Goal: Find specific page/section: Find specific page/section

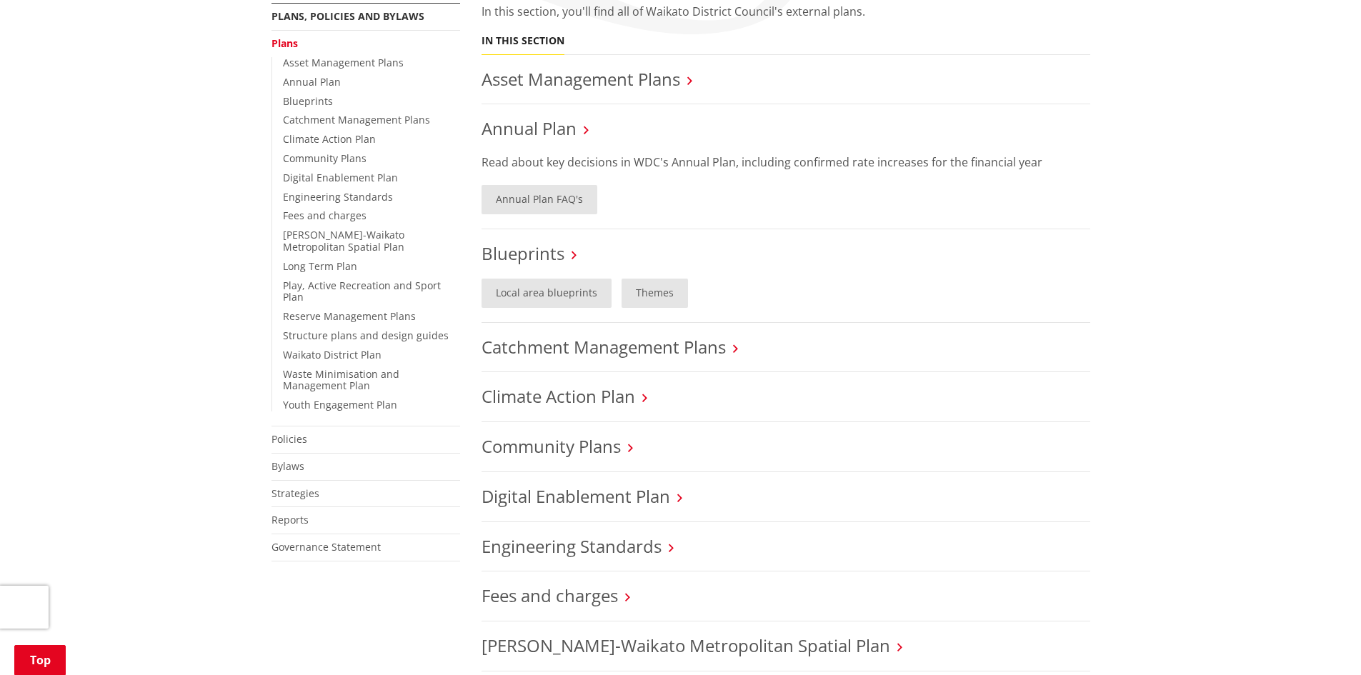
scroll to position [500, 0]
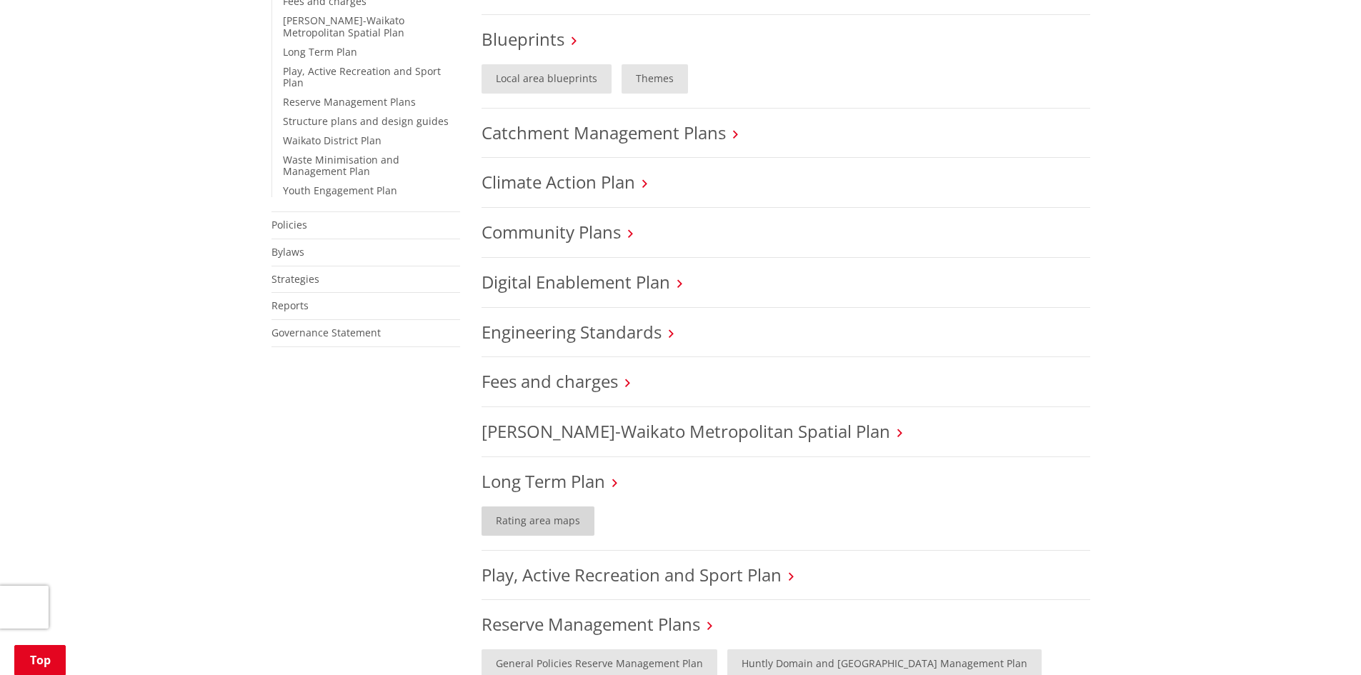
click at [559, 514] on link "Rating area maps" at bounding box center [538, 521] width 113 height 29
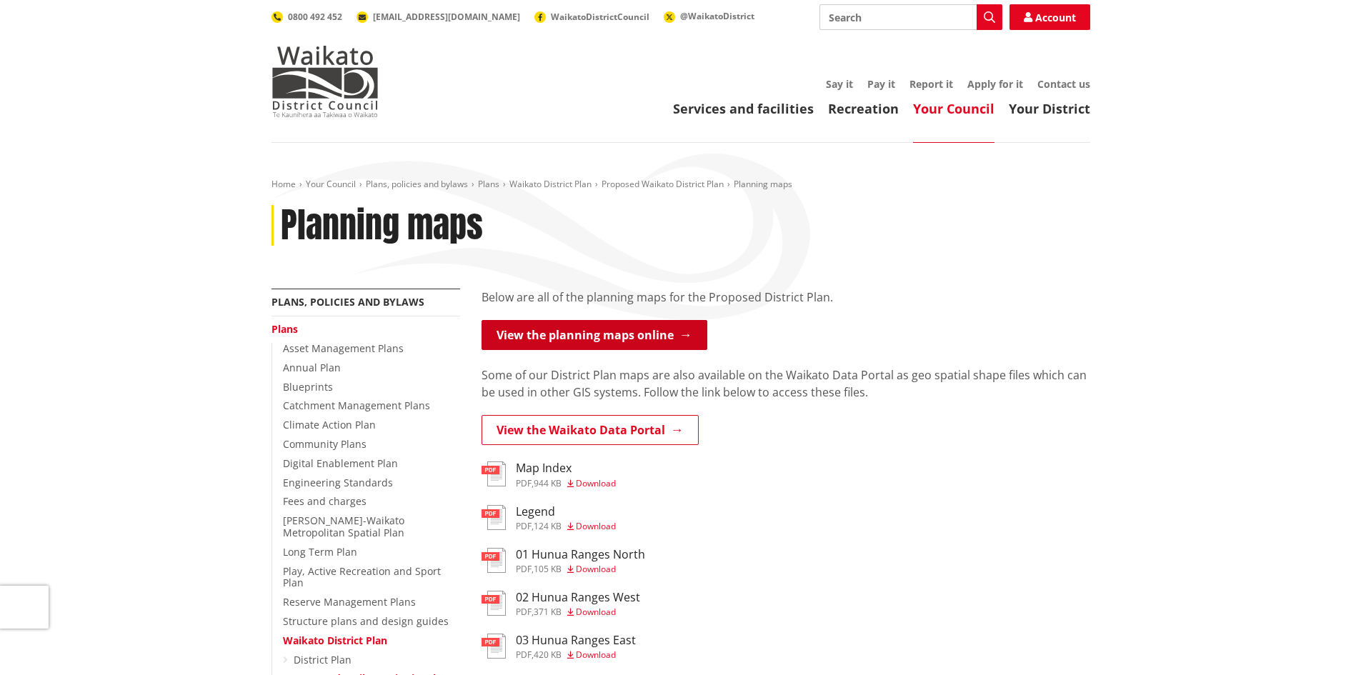
click at [564, 334] on link "View the planning maps online" at bounding box center [595, 335] width 226 height 30
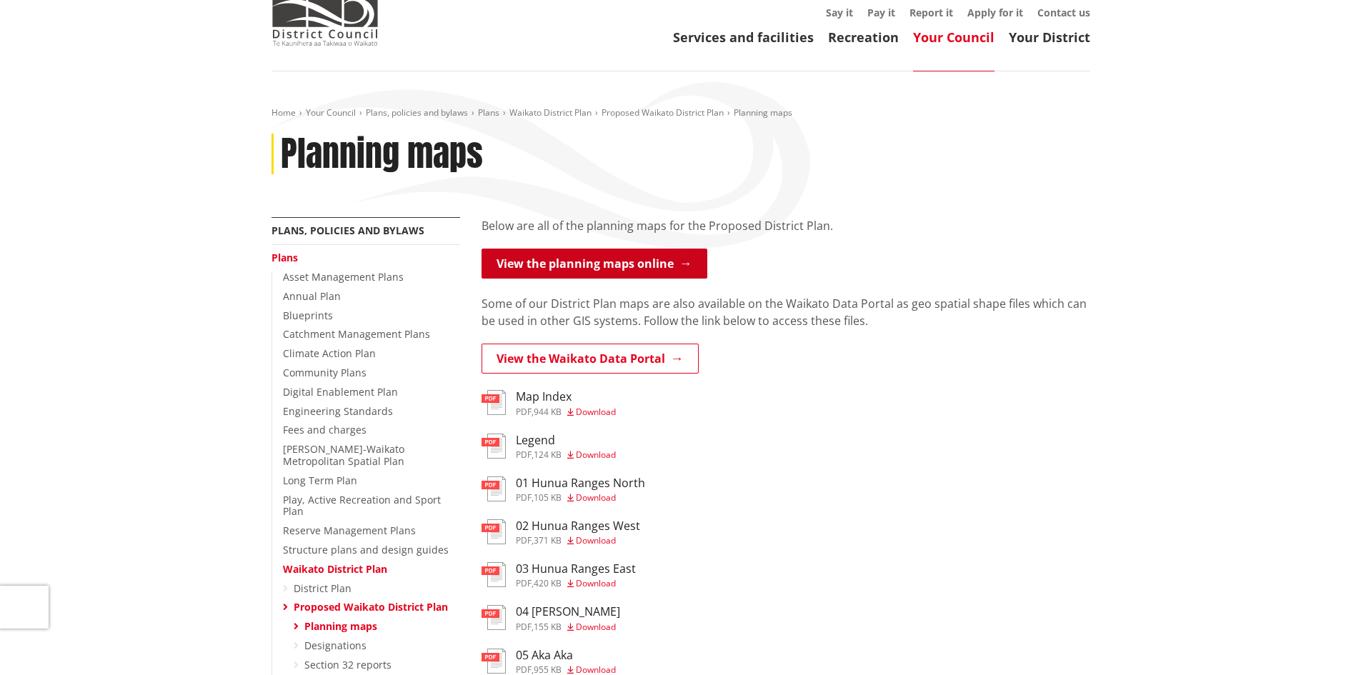
click at [584, 267] on link "View the planning maps online" at bounding box center [595, 264] width 226 height 30
